Goal: Task Accomplishment & Management: Use online tool/utility

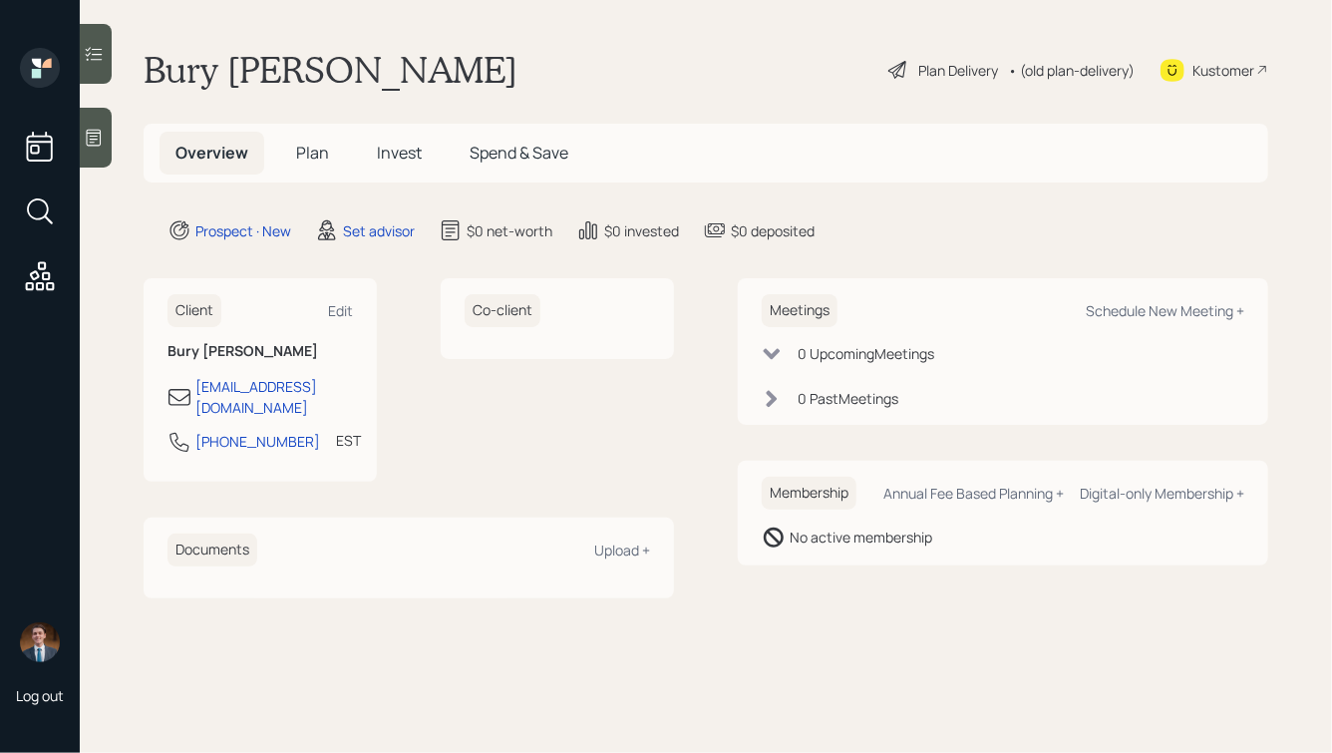
click at [95, 135] on icon at bounding box center [94, 138] width 20 height 20
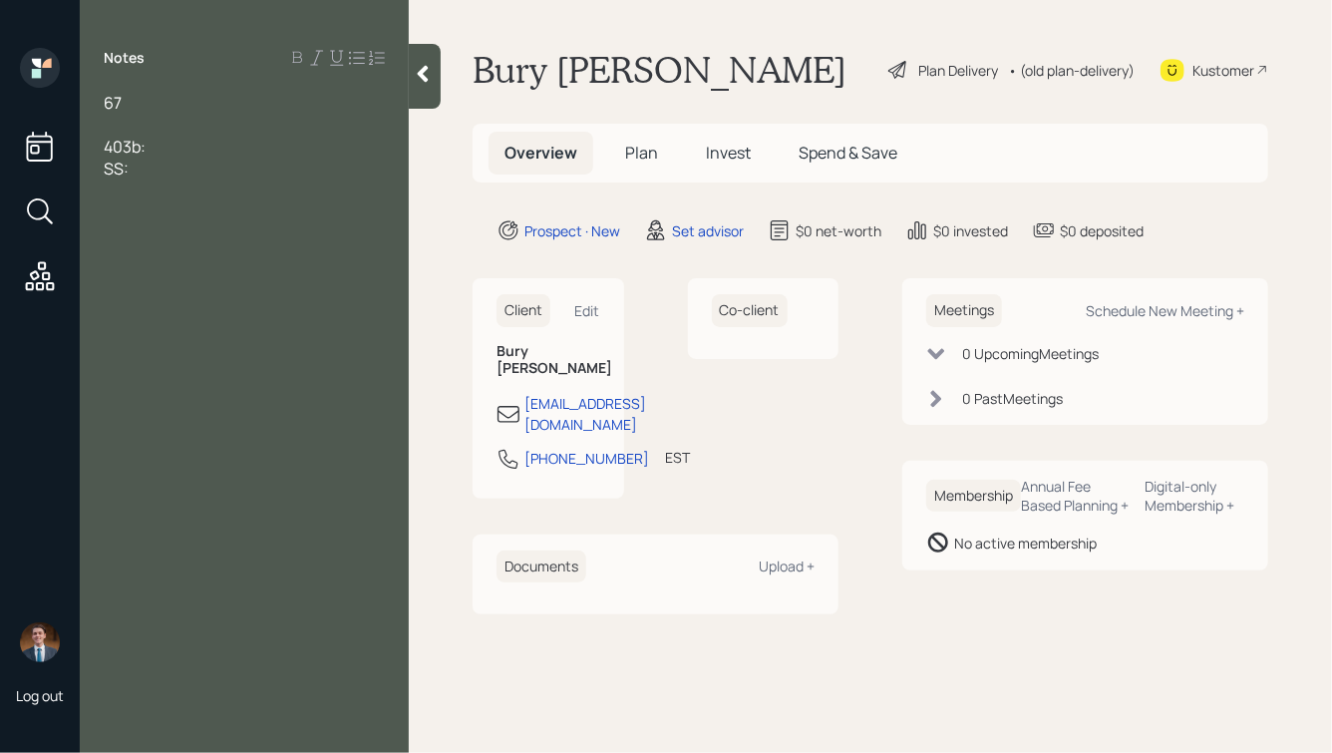
click at [177, 142] on div "403b:" at bounding box center [244, 147] width 281 height 22
click at [226, 151] on div "403b: $150k" at bounding box center [244, 147] width 281 height 22
click at [131, 119] on div at bounding box center [244, 125] width 281 height 22
click at [186, 247] on div "Notes 67 Works as a nutritionist 403b: $150k, invested very conservatively SS:" at bounding box center [244, 388] width 329 height 681
click at [226, 238] on div "SS:" at bounding box center [244, 234] width 281 height 22
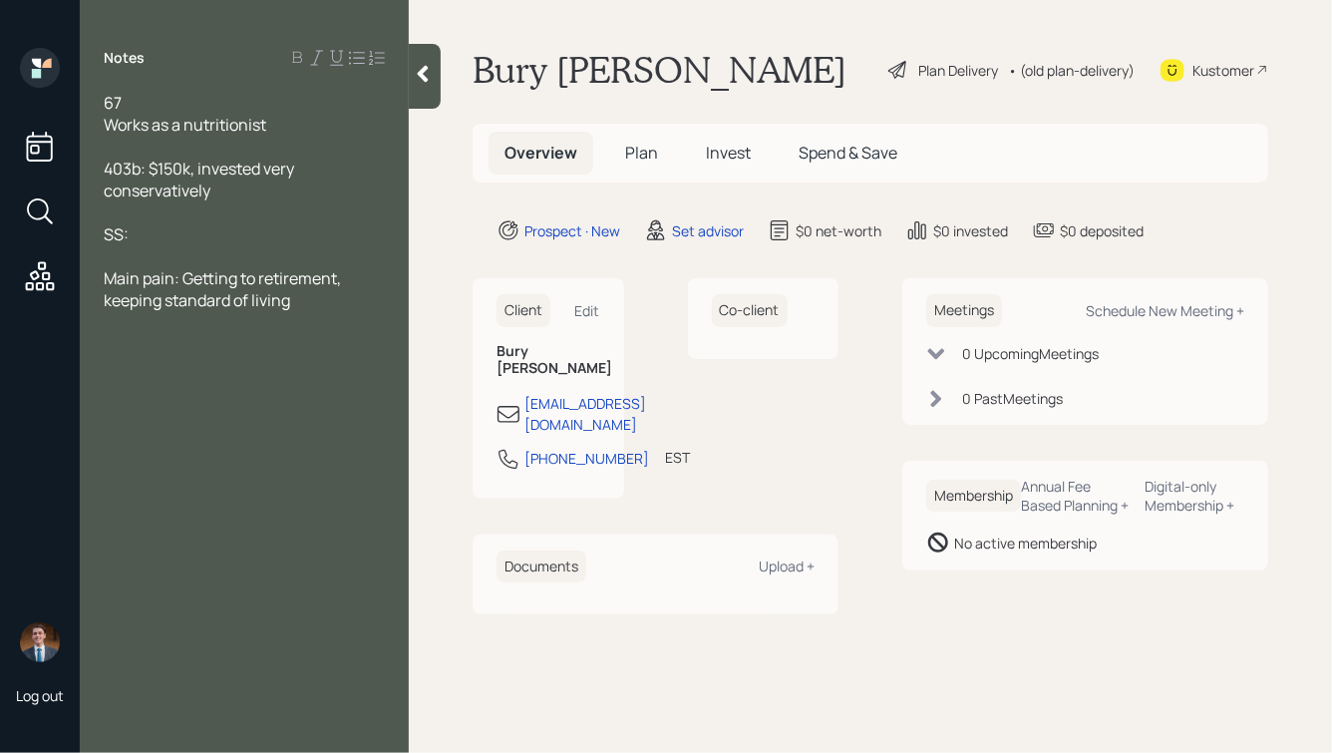
click at [426, 67] on icon at bounding box center [423, 74] width 11 height 17
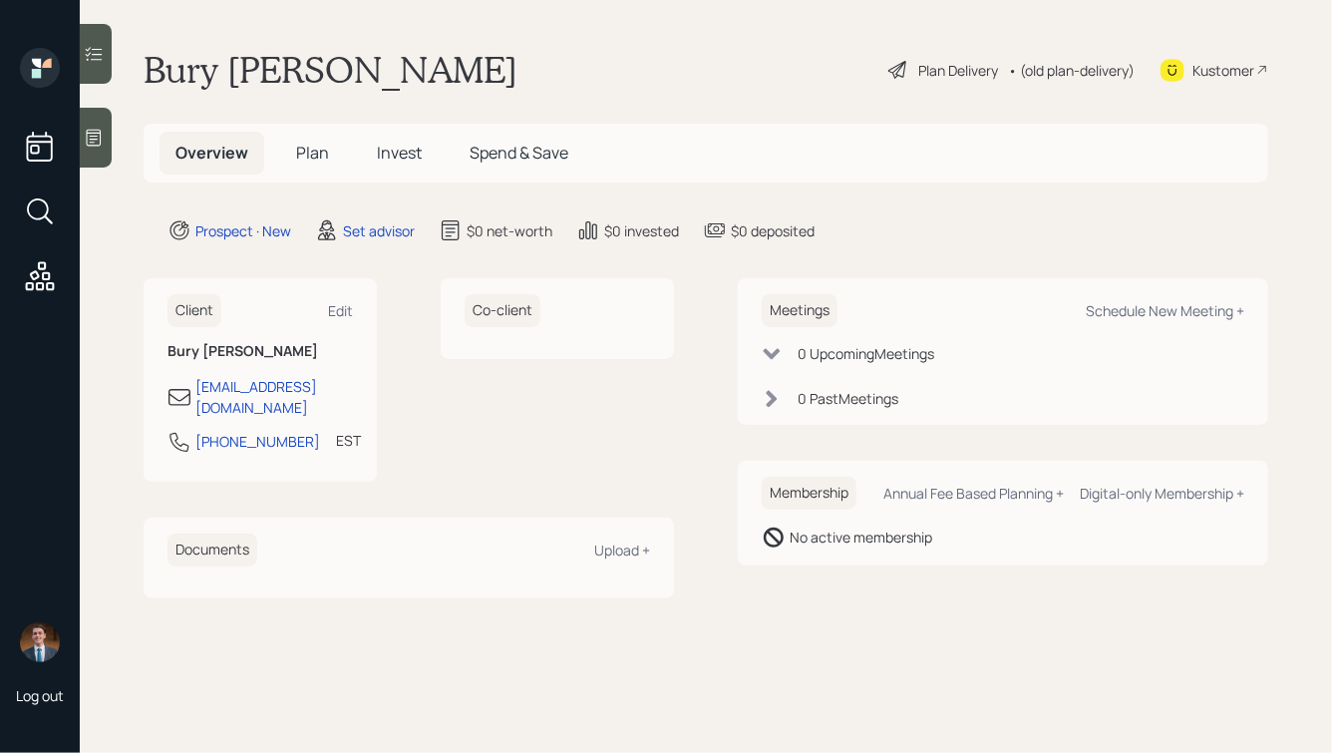
click at [102, 139] on icon at bounding box center [94, 138] width 20 height 20
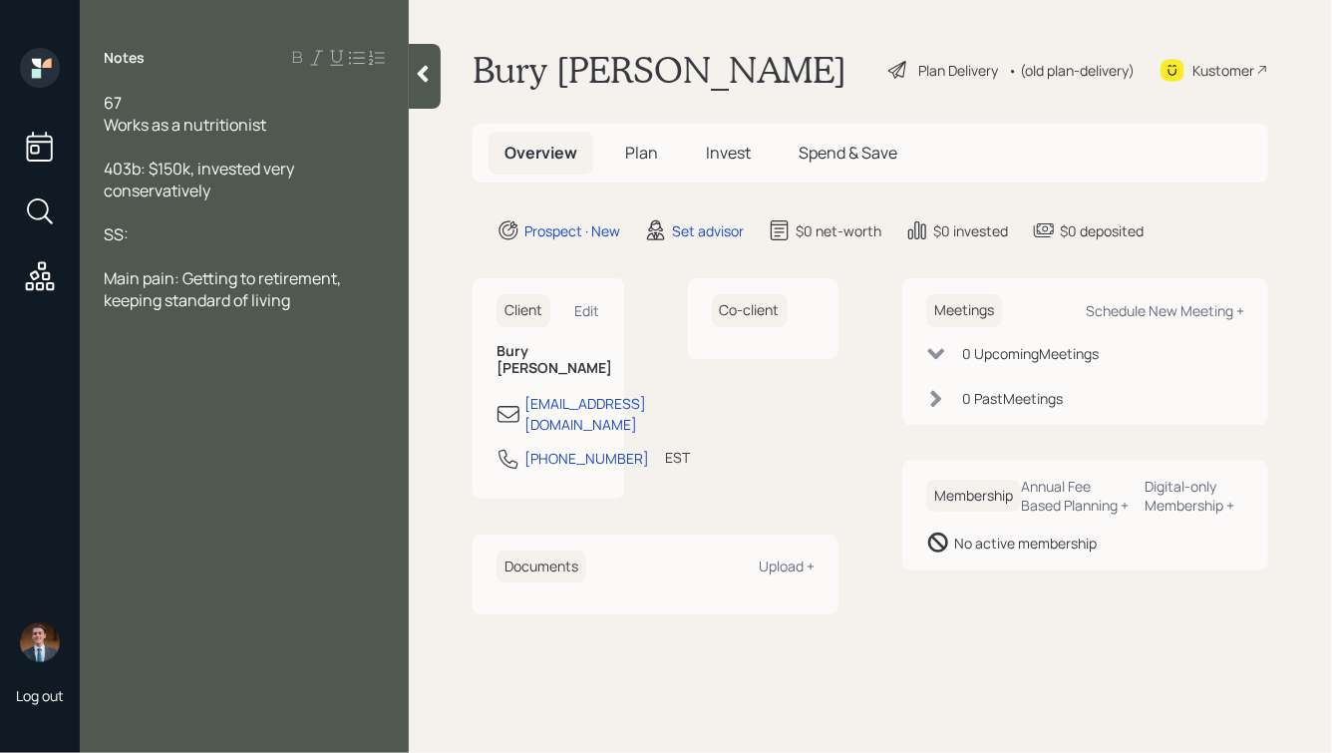
click at [209, 223] on div at bounding box center [244, 212] width 281 height 22
click at [241, 239] on div "SS:" at bounding box center [244, 234] width 281 height 22
click at [321, 304] on div "Main pain: Getting to retirement, keeping standard of living" at bounding box center [244, 289] width 281 height 44
click at [434, 63] on div at bounding box center [425, 76] width 32 height 65
